Goal: Information Seeking & Learning: Learn about a topic

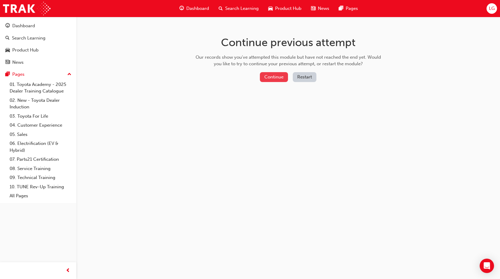
click at [272, 75] on button "Continue" at bounding box center [274, 77] width 28 height 10
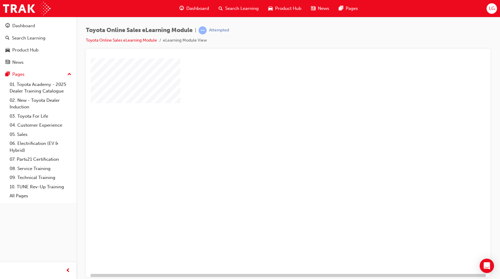
click at [42, 32] on button "Dashboard Search Learning Product Hub News Pages" at bounding box center [38, 44] width 72 height 50
click at [37, 27] on div "Dashboard" at bounding box center [38, 25] width 66 height 7
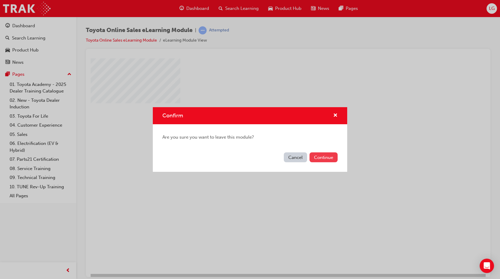
click at [316, 156] on button "Continue" at bounding box center [324, 157] width 28 height 10
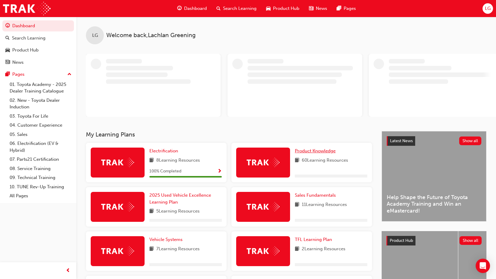
click at [334, 153] on span "Product Knowledge" at bounding box center [315, 150] width 41 height 5
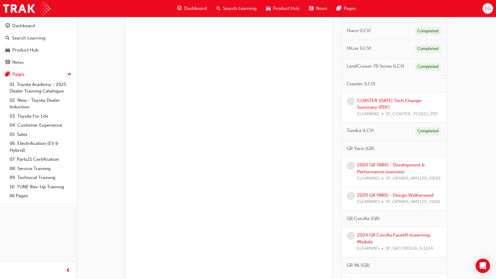
scroll to position [449, 0]
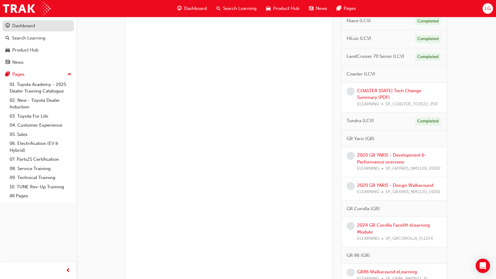
click at [49, 25] on div "Dashboard" at bounding box center [38, 25] width 66 height 7
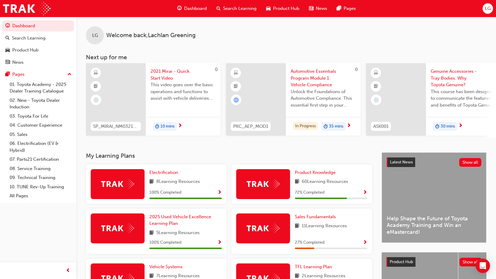
click at [248, 152] on div "LG Welcome back , [PERSON_NAME] Next up for me 0 SP_MIRAI_NM0321_VID 2021 Mirai…" at bounding box center [286, 85] width 420 height 136
drag, startPoint x: 37, startPoint y: 250, endPoint x: 42, endPoint y: 242, distance: 9.7
click at [40, 247] on div "Dashboard Search Learning Product Hub News Pages Pages 01. Toyota Academy - 202…" at bounding box center [38, 132] width 76 height 264
